Goal: Transaction & Acquisition: Purchase product/service

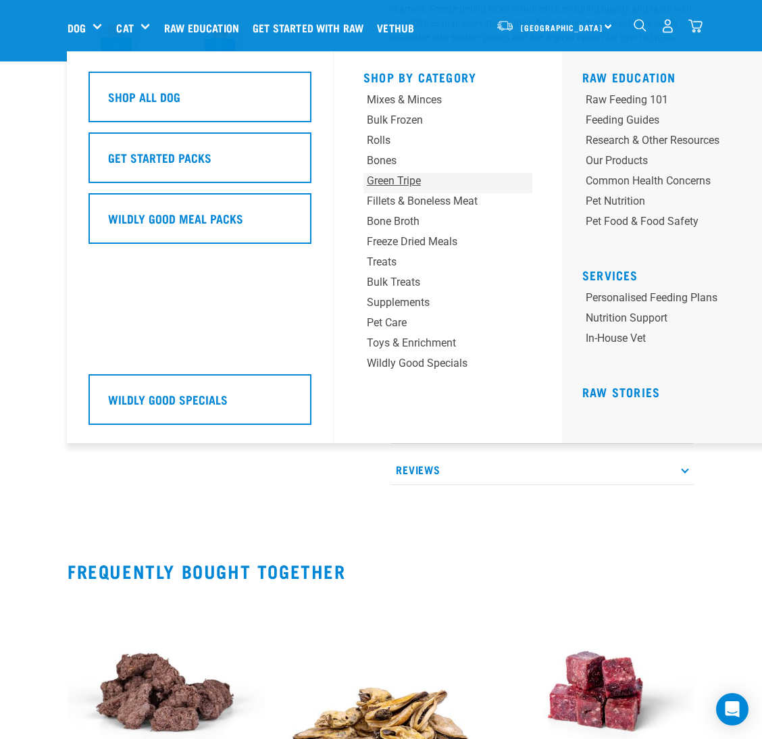
click at [390, 176] on div "Green Tripe" at bounding box center [433, 181] width 133 height 16
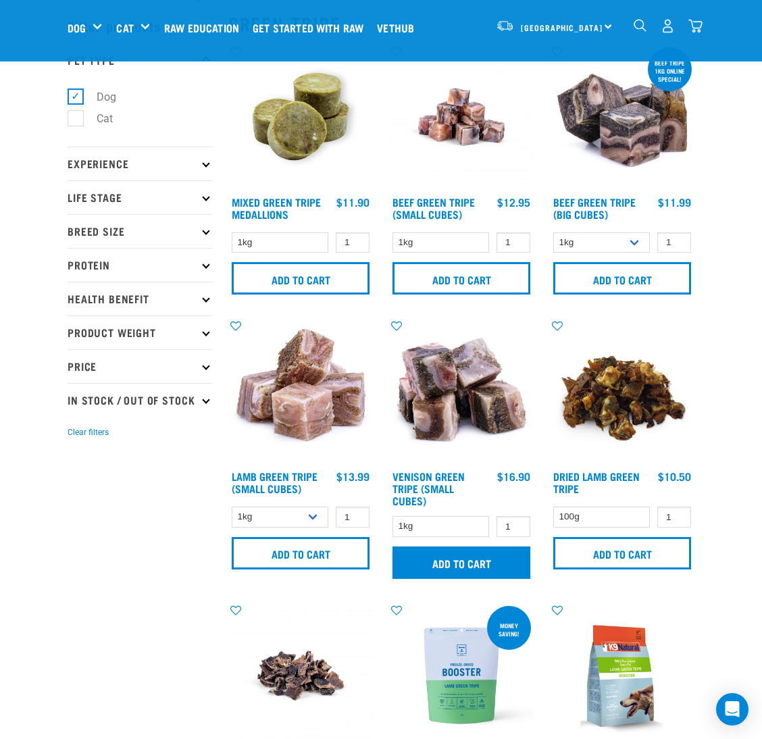
scroll to position [101, 0]
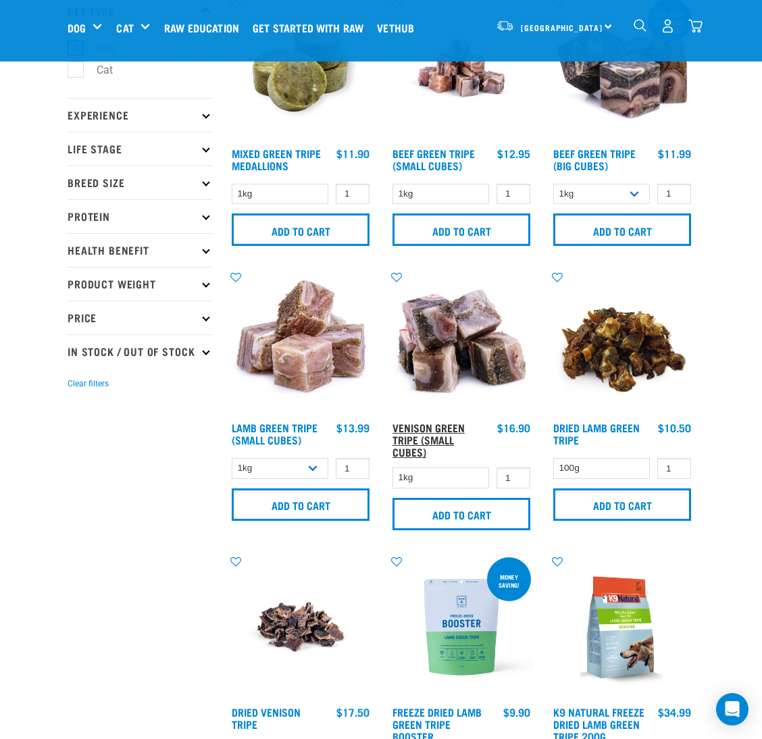
click at [411, 440] on link "Venison Green Tripe (Small Cubes)" at bounding box center [429, 439] width 72 height 30
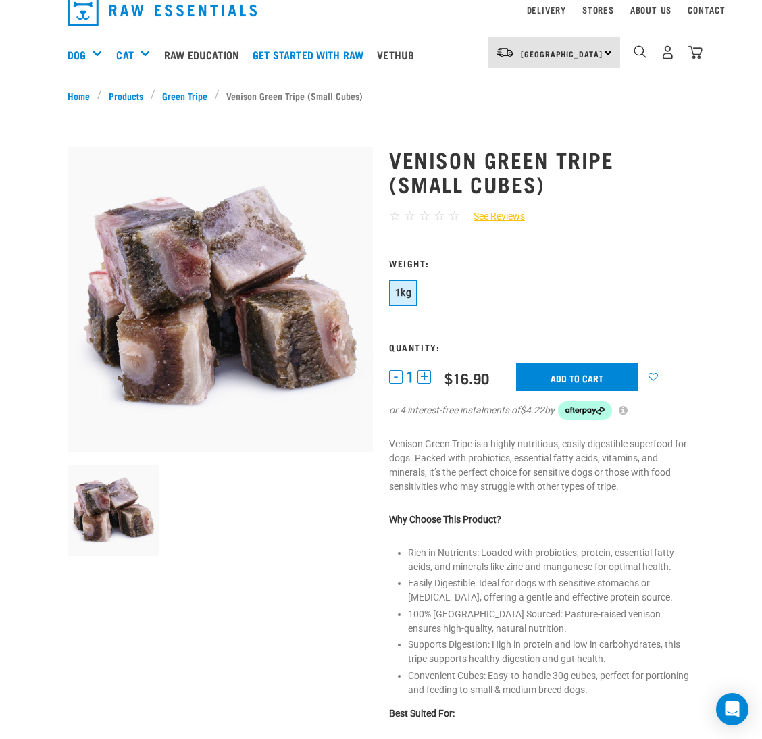
scroll to position [101, 0]
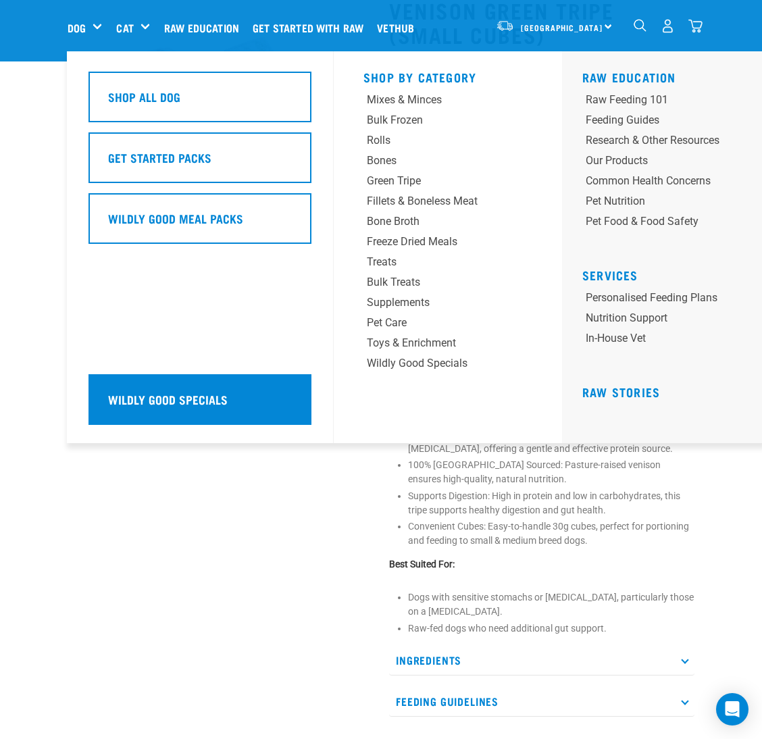
click at [156, 406] on h5 "Wildly Good Specials" at bounding box center [168, 400] width 120 height 18
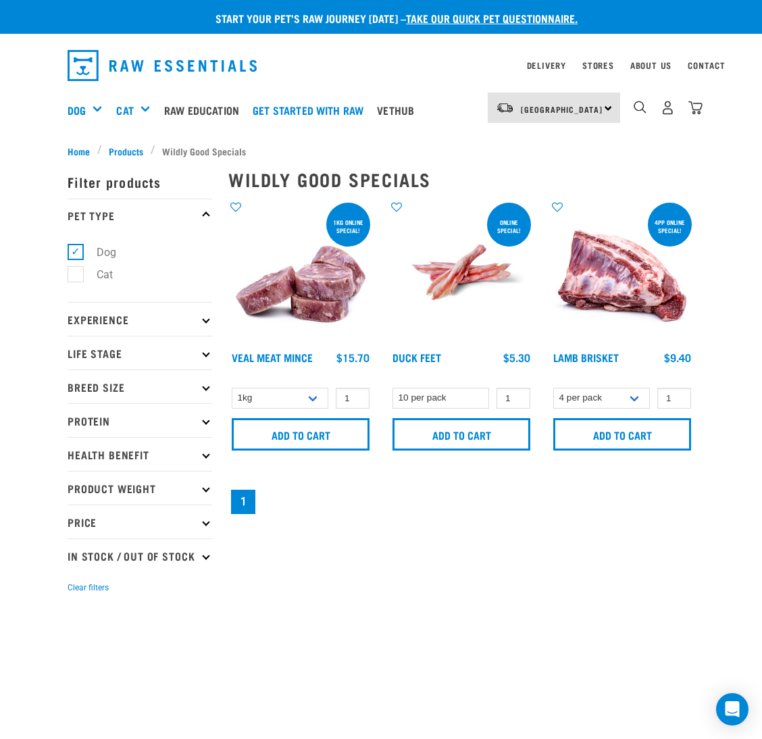
click at [75, 251] on label "Dog" at bounding box center [98, 252] width 47 height 17
click at [70, 251] on input "Dog" at bounding box center [72, 250] width 9 height 9
checkbox input "false"
